Goal: Find specific page/section: Find specific page/section

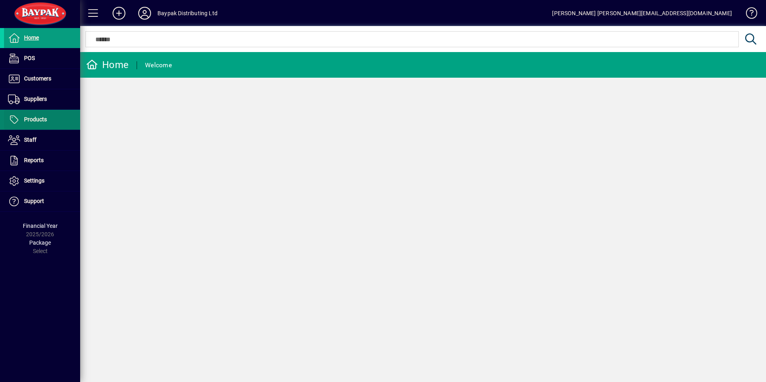
click at [32, 117] on span "Products" at bounding box center [35, 119] width 23 height 6
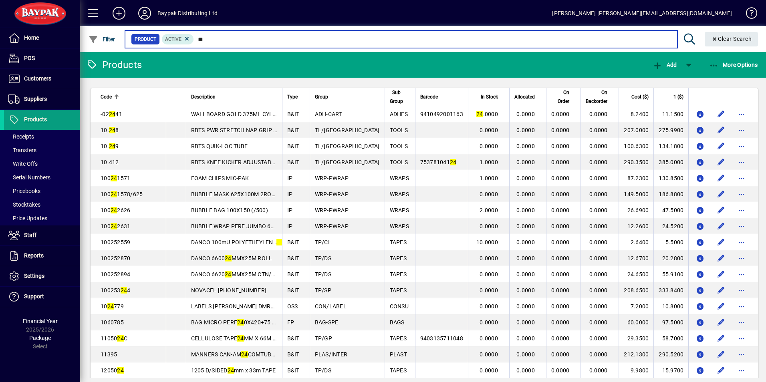
type input "*"
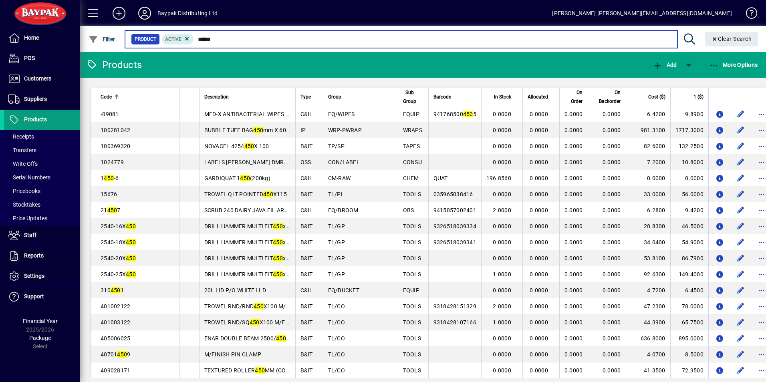
type input "******"
